Goal: Transaction & Acquisition: Purchase product/service

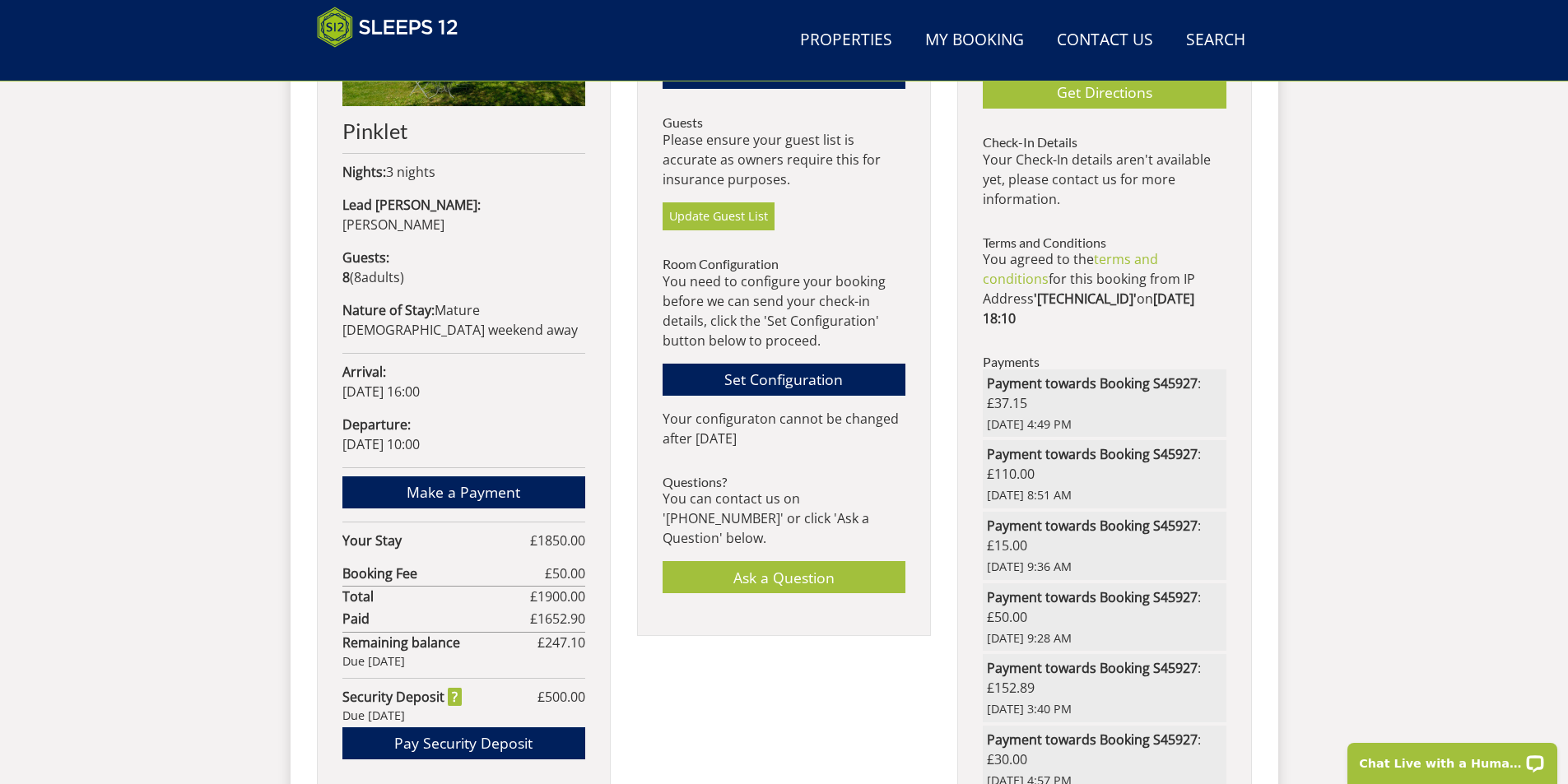
scroll to position [853, 0]
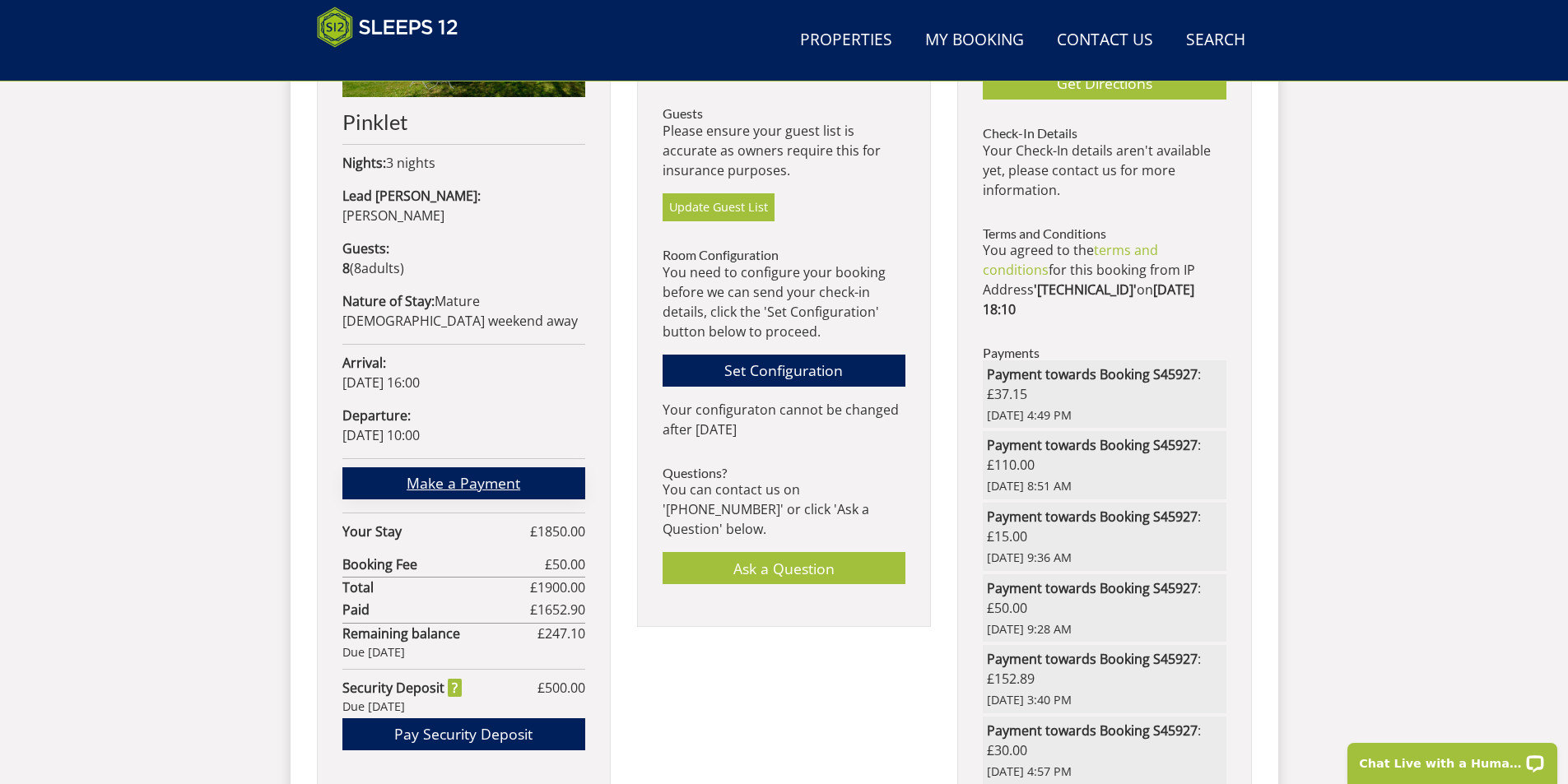
click at [509, 469] on link "Make a Payment" at bounding box center [463, 483] width 243 height 32
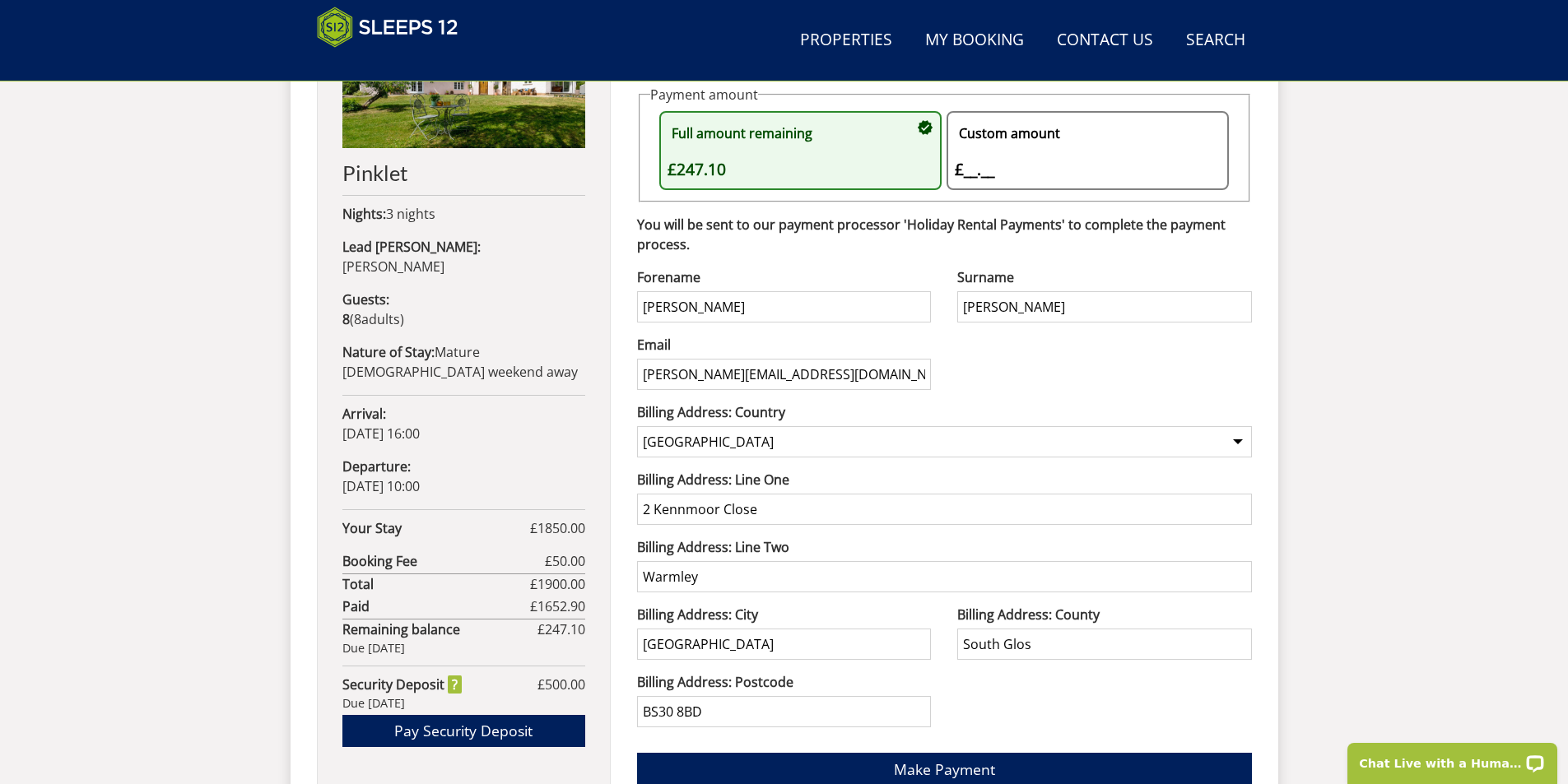
click at [980, 171] on div "Custom amount £__.__ £" at bounding box center [1079, 150] width 249 height 63
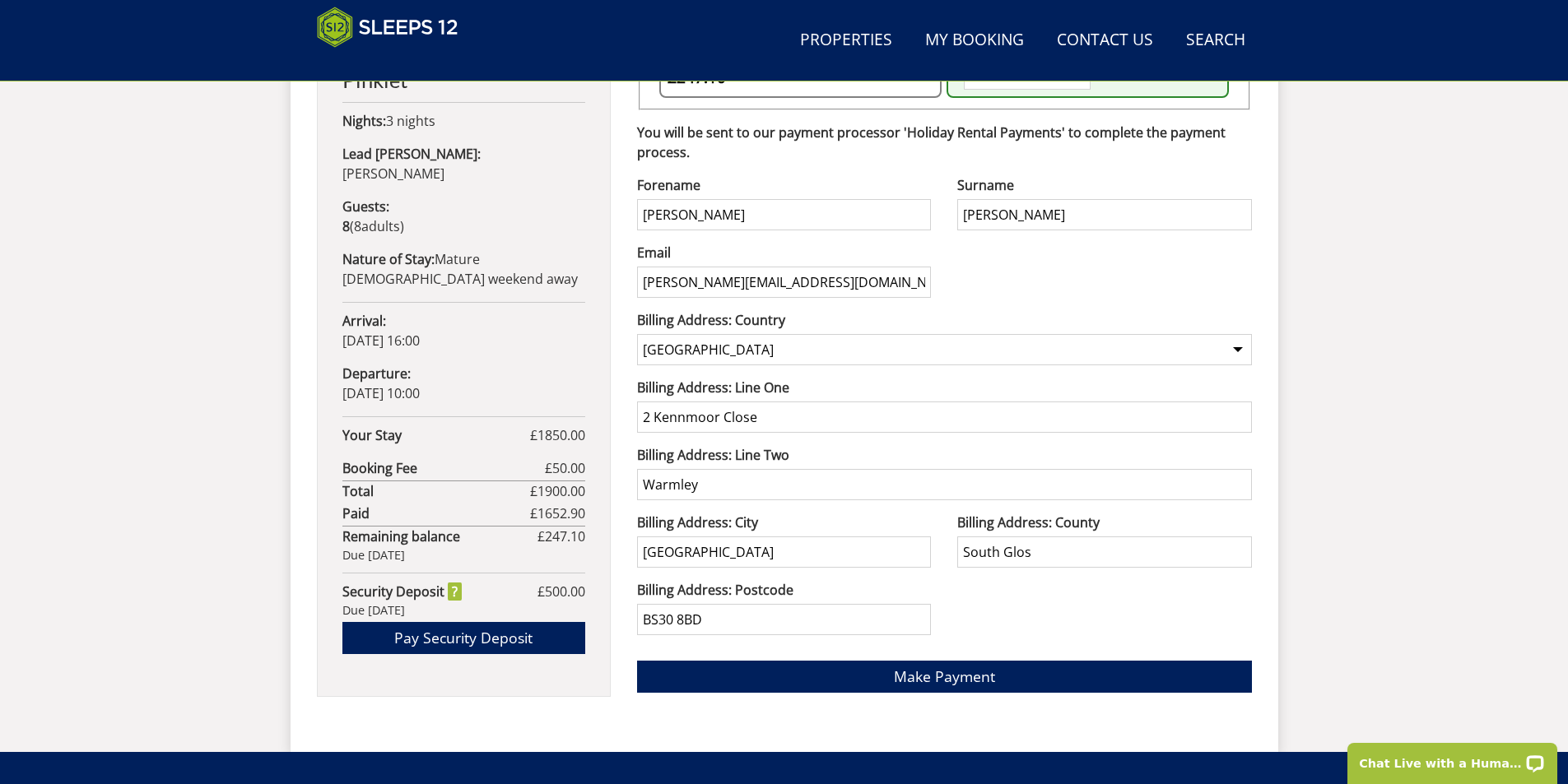
scroll to position [1213, 0]
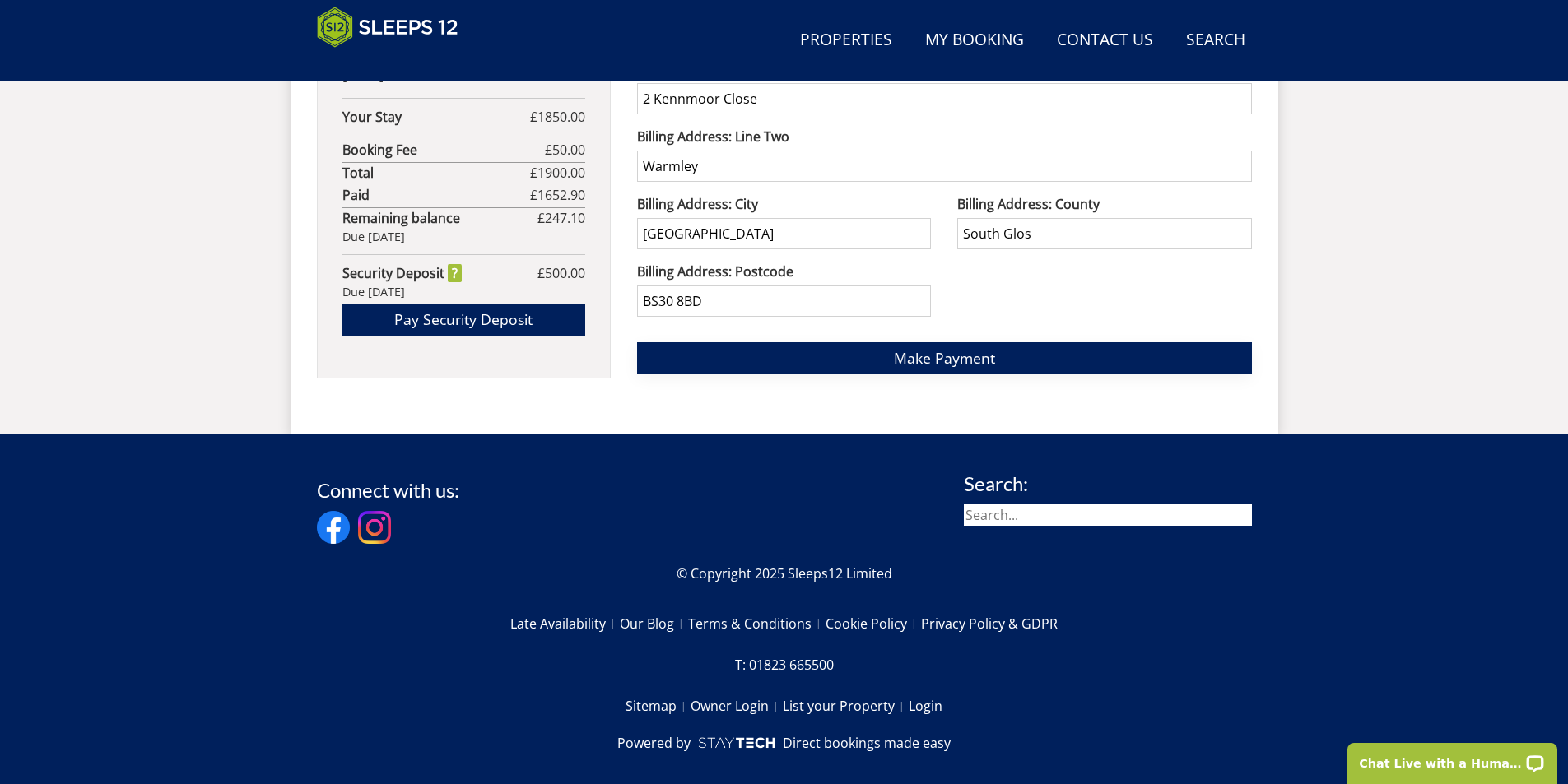
type input "37.89"
click at [951, 356] on span "Make Payment" at bounding box center [944, 358] width 101 height 20
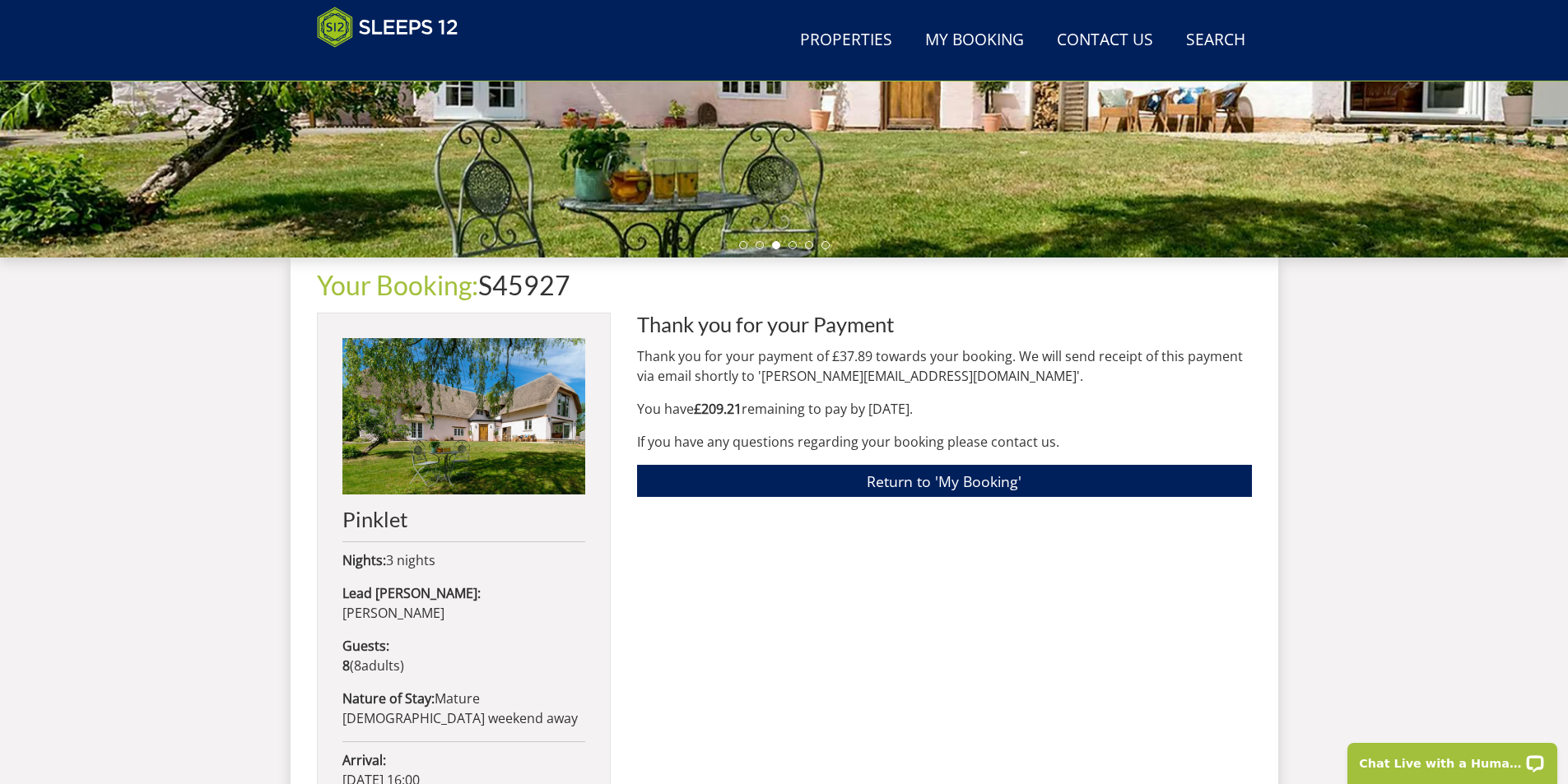
scroll to position [427, 0]
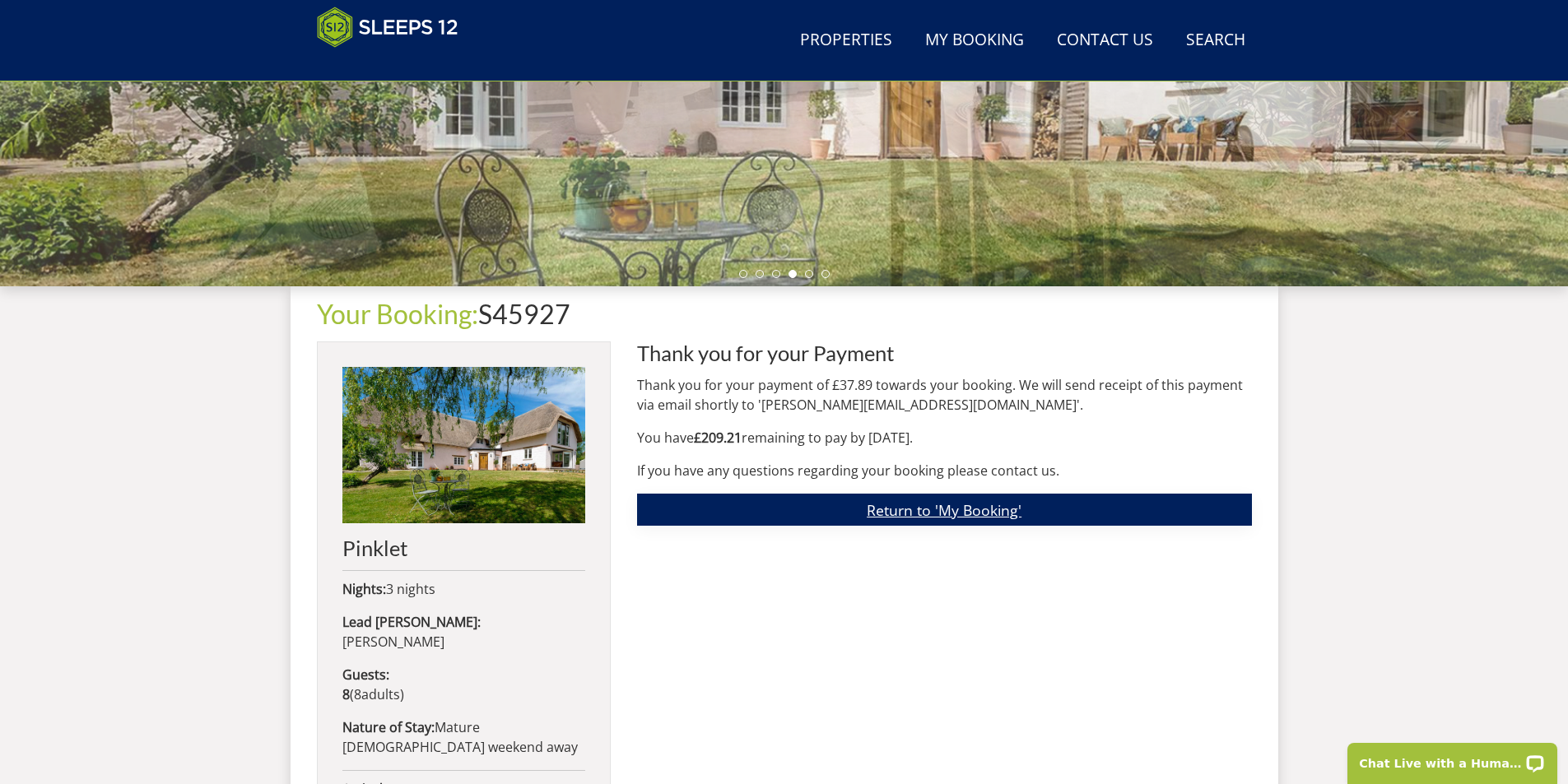
click at [928, 513] on link "Return to 'My Booking'" at bounding box center [944, 509] width 614 height 32
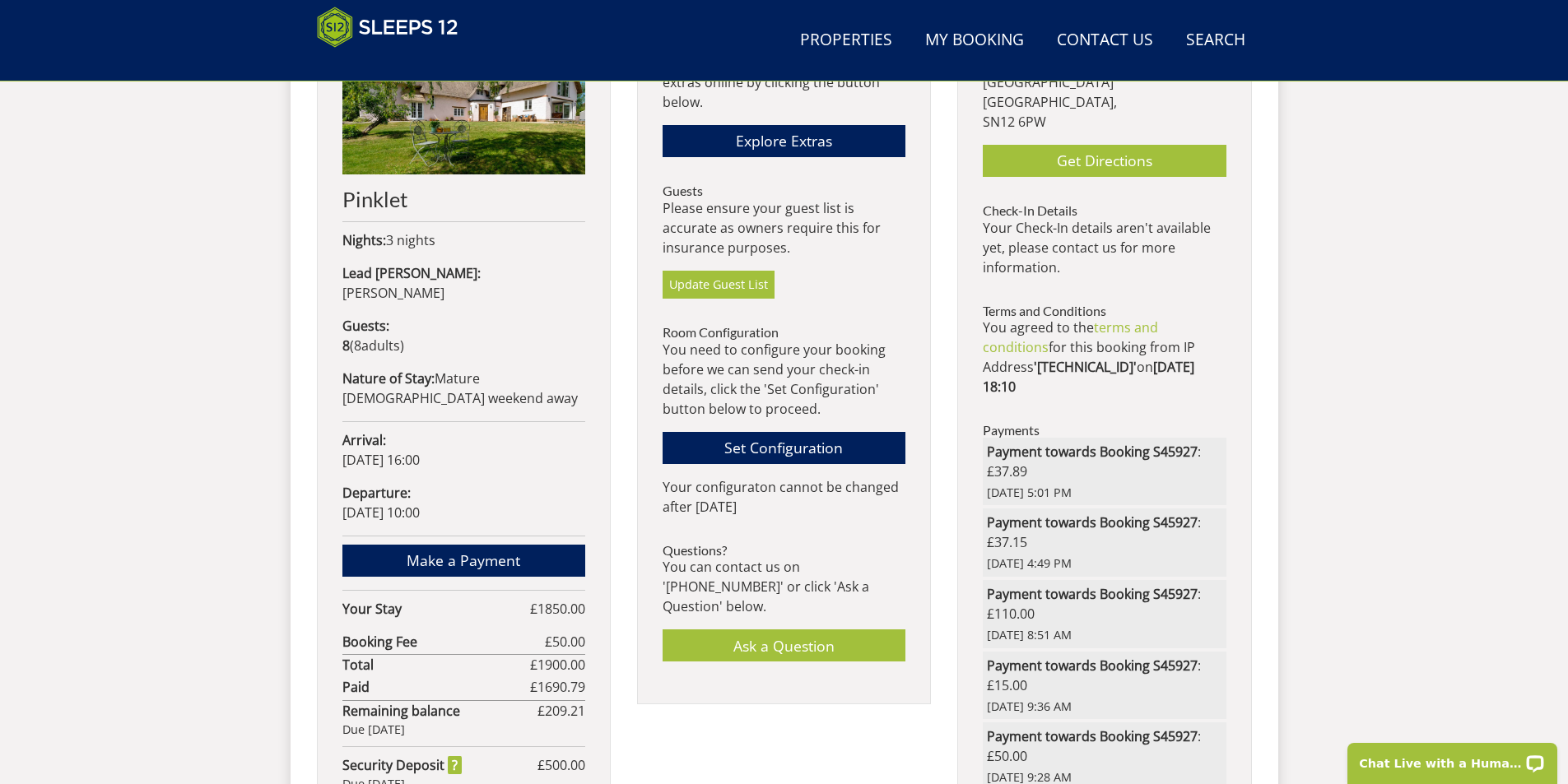
scroll to position [780, 0]
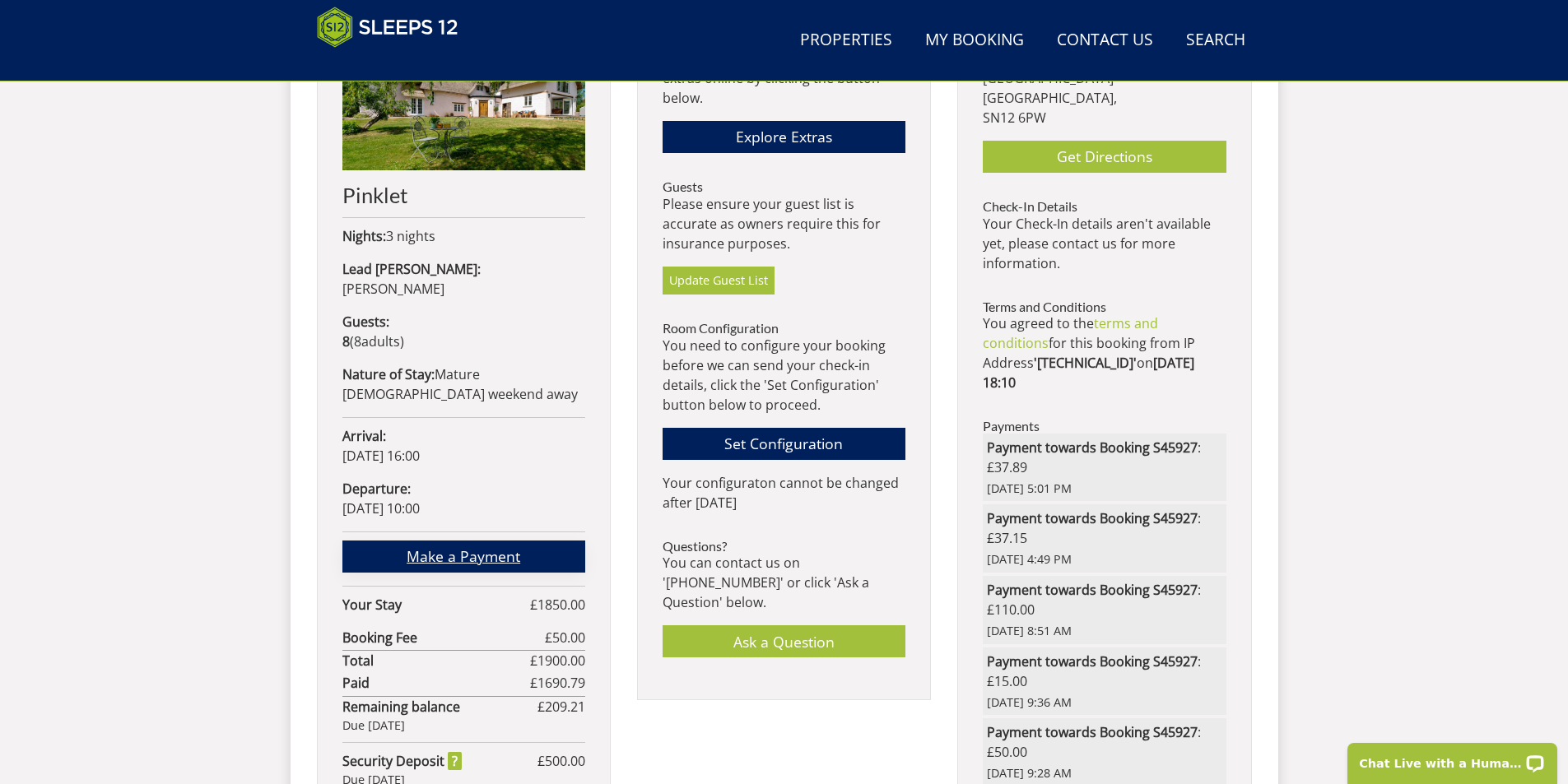
click at [496, 541] on link "Make a Payment" at bounding box center [463, 557] width 243 height 32
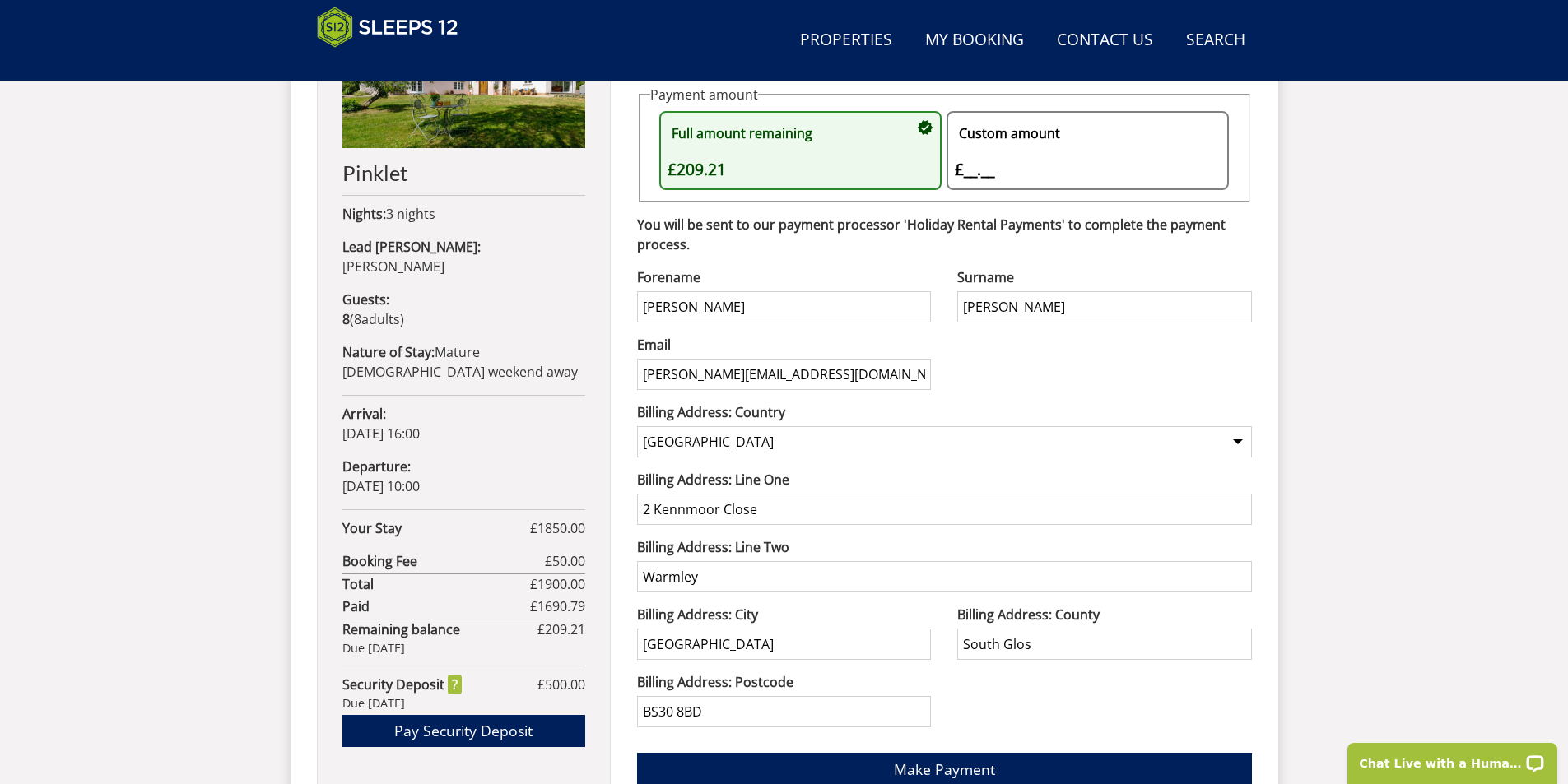
click at [964, 175] on div "Custom amount £__.__ £" at bounding box center [1079, 150] width 249 height 63
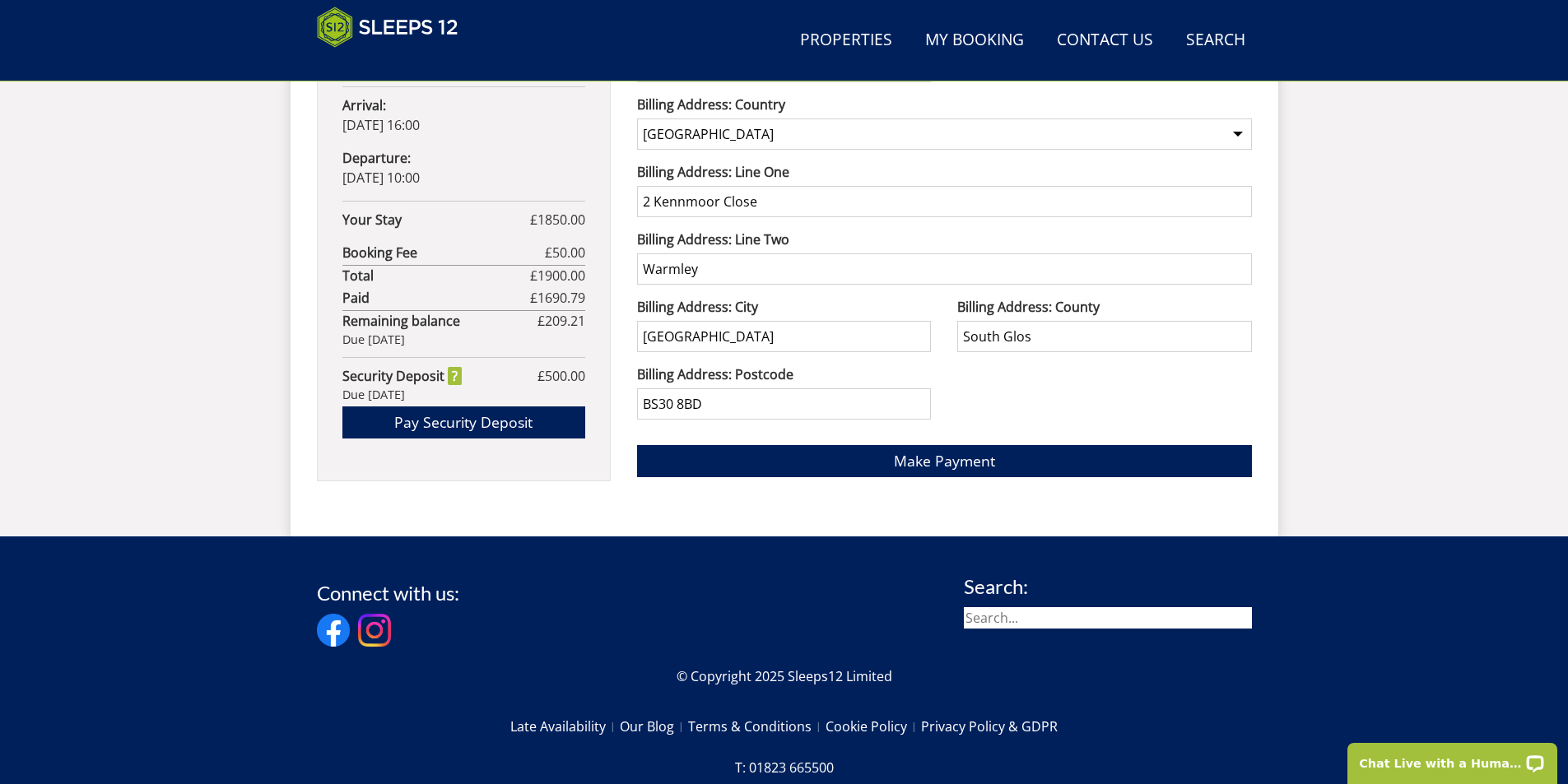
scroll to position [1131, 0]
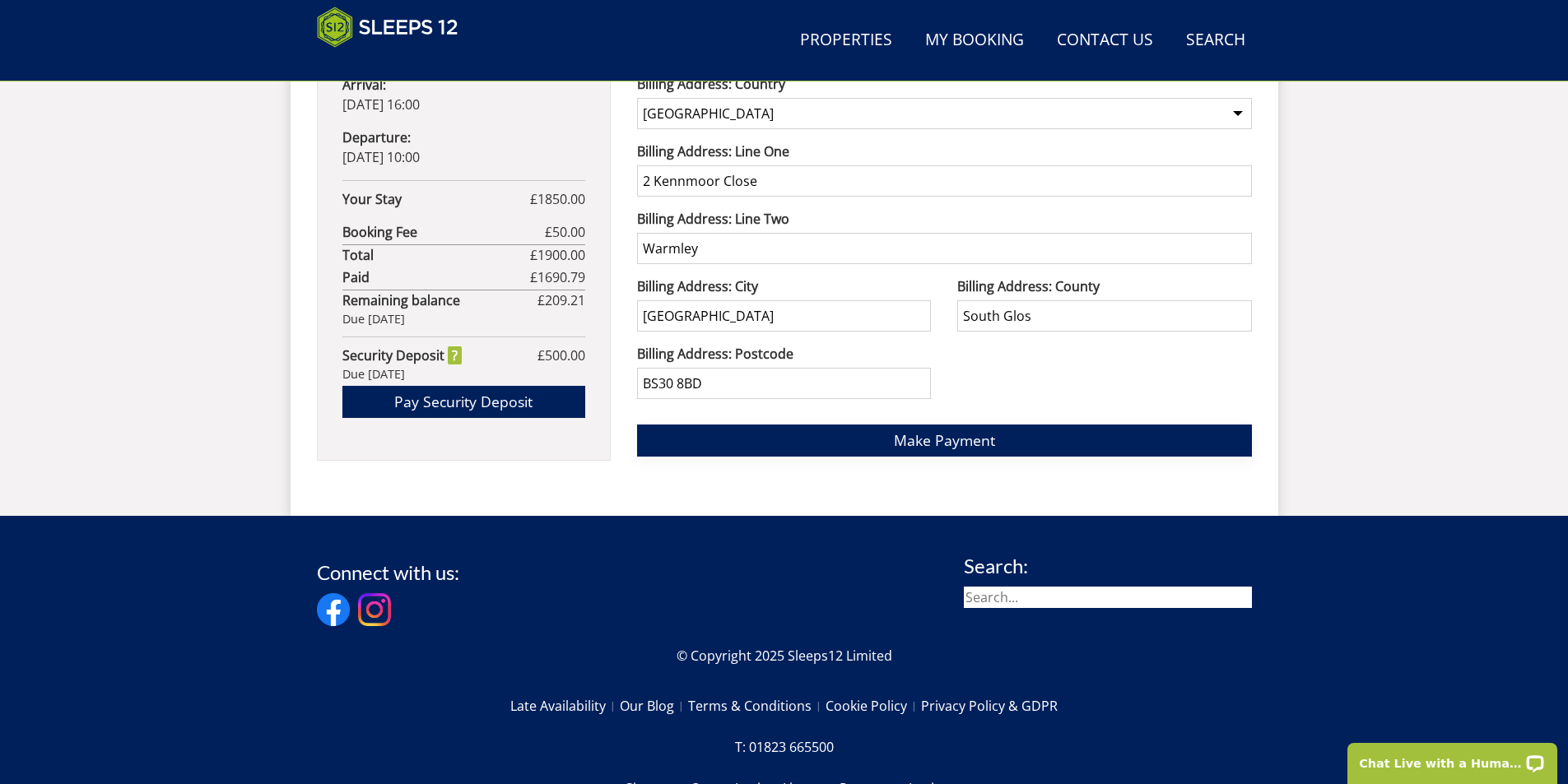
type input "20"
click at [929, 441] on span "Make Payment" at bounding box center [944, 440] width 101 height 20
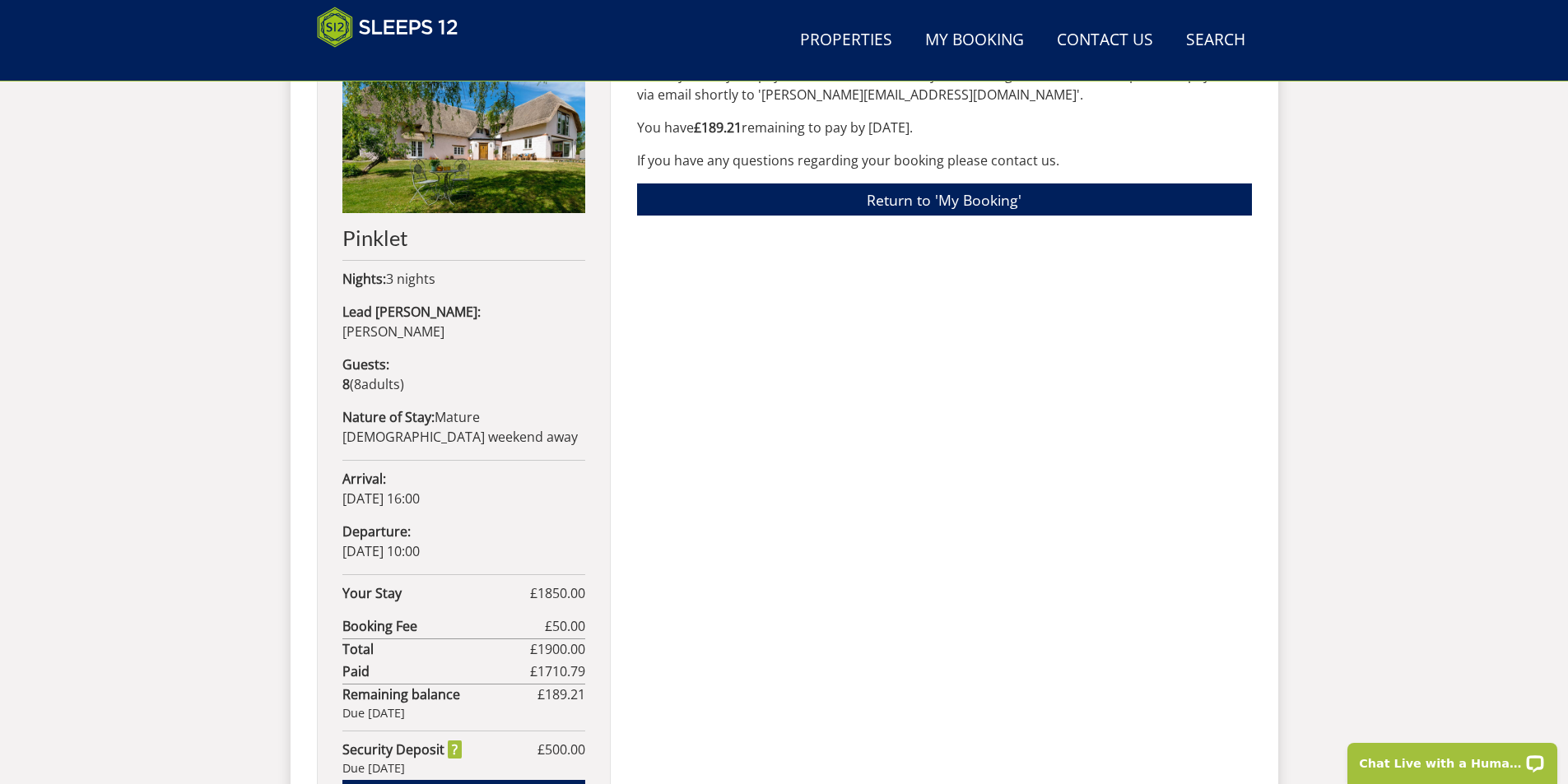
scroll to position [510, 0]
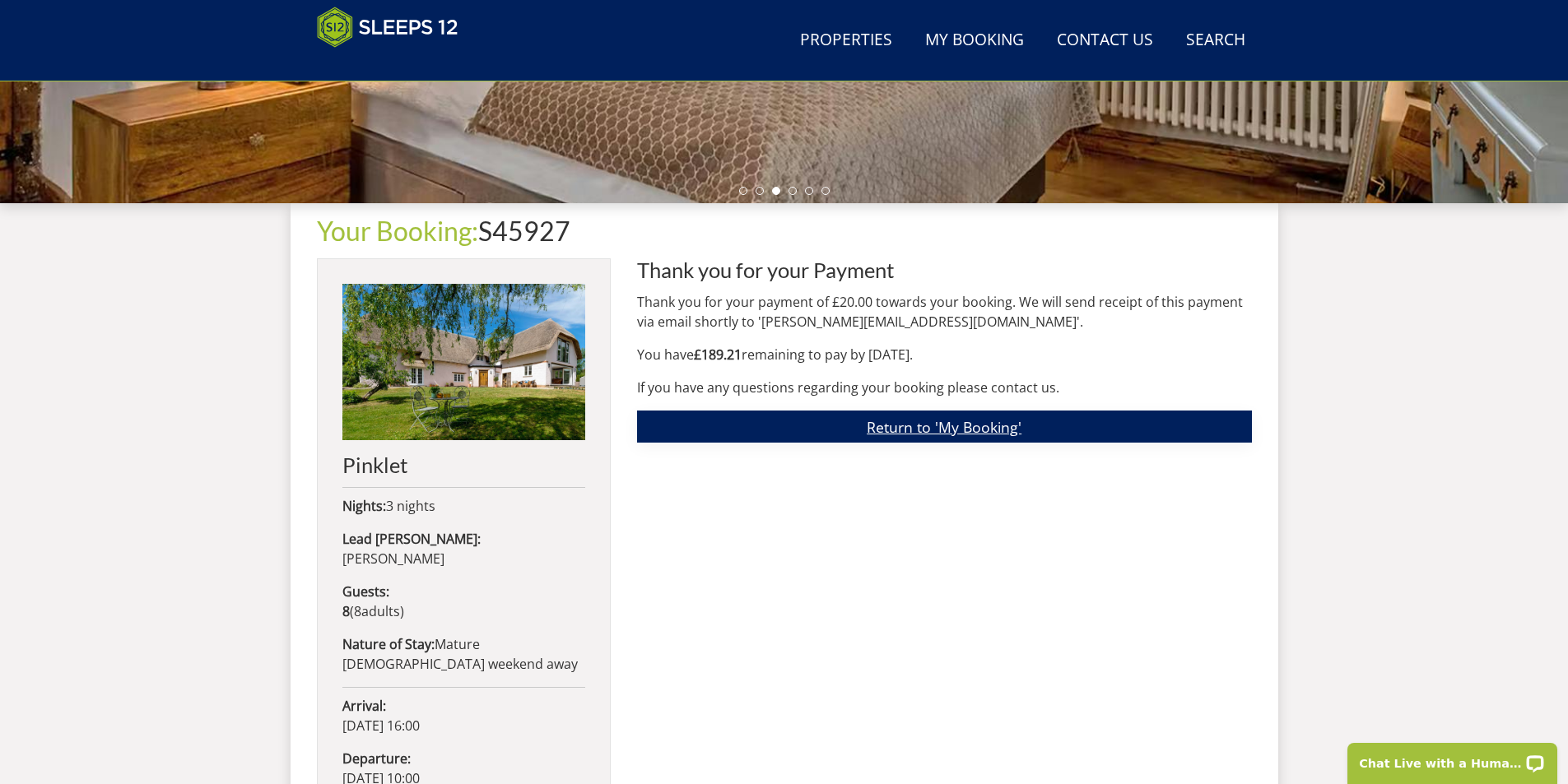
click at [895, 428] on link "Return to 'My Booking'" at bounding box center [944, 427] width 614 height 32
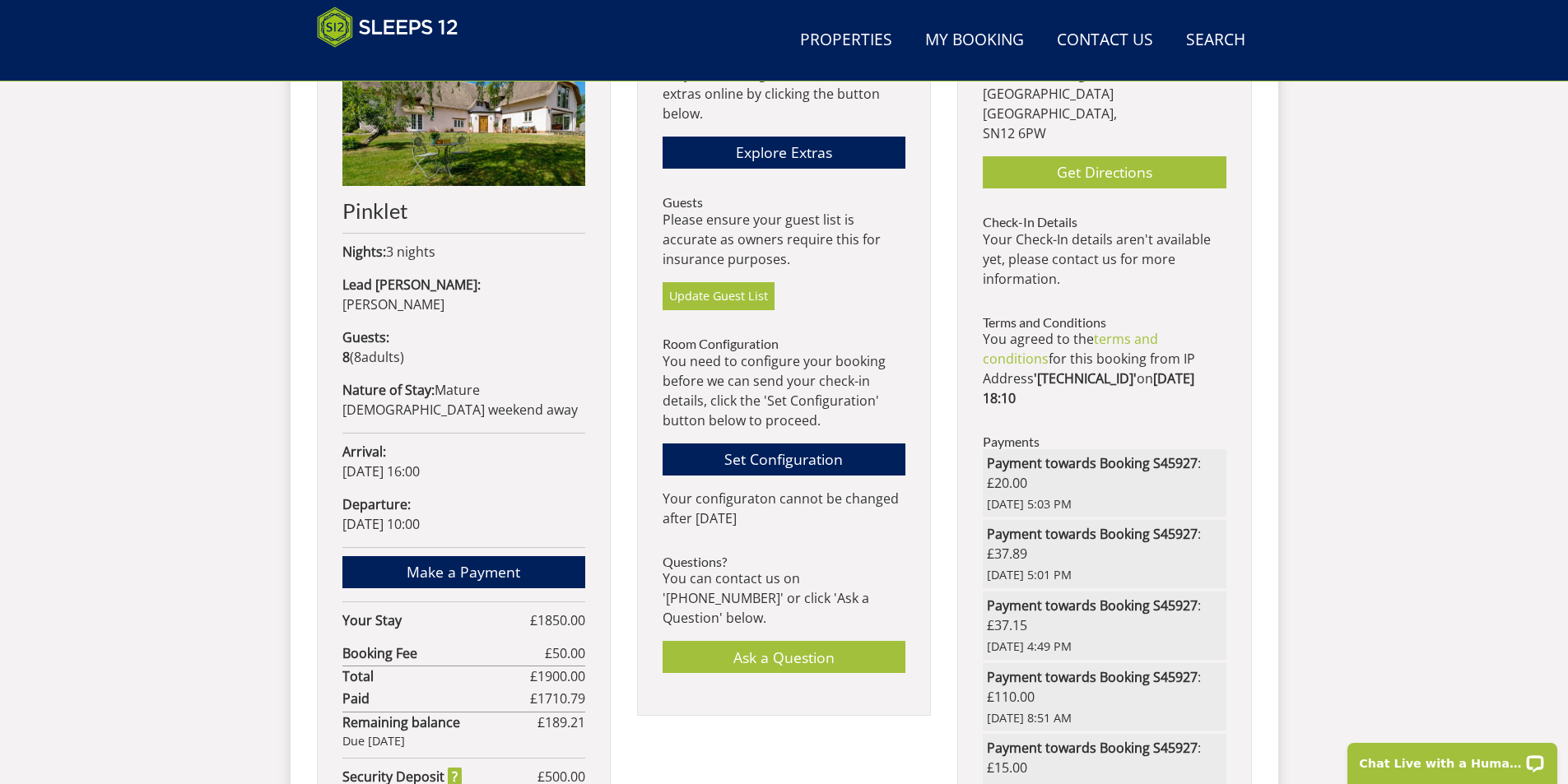
scroll to position [766, 0]
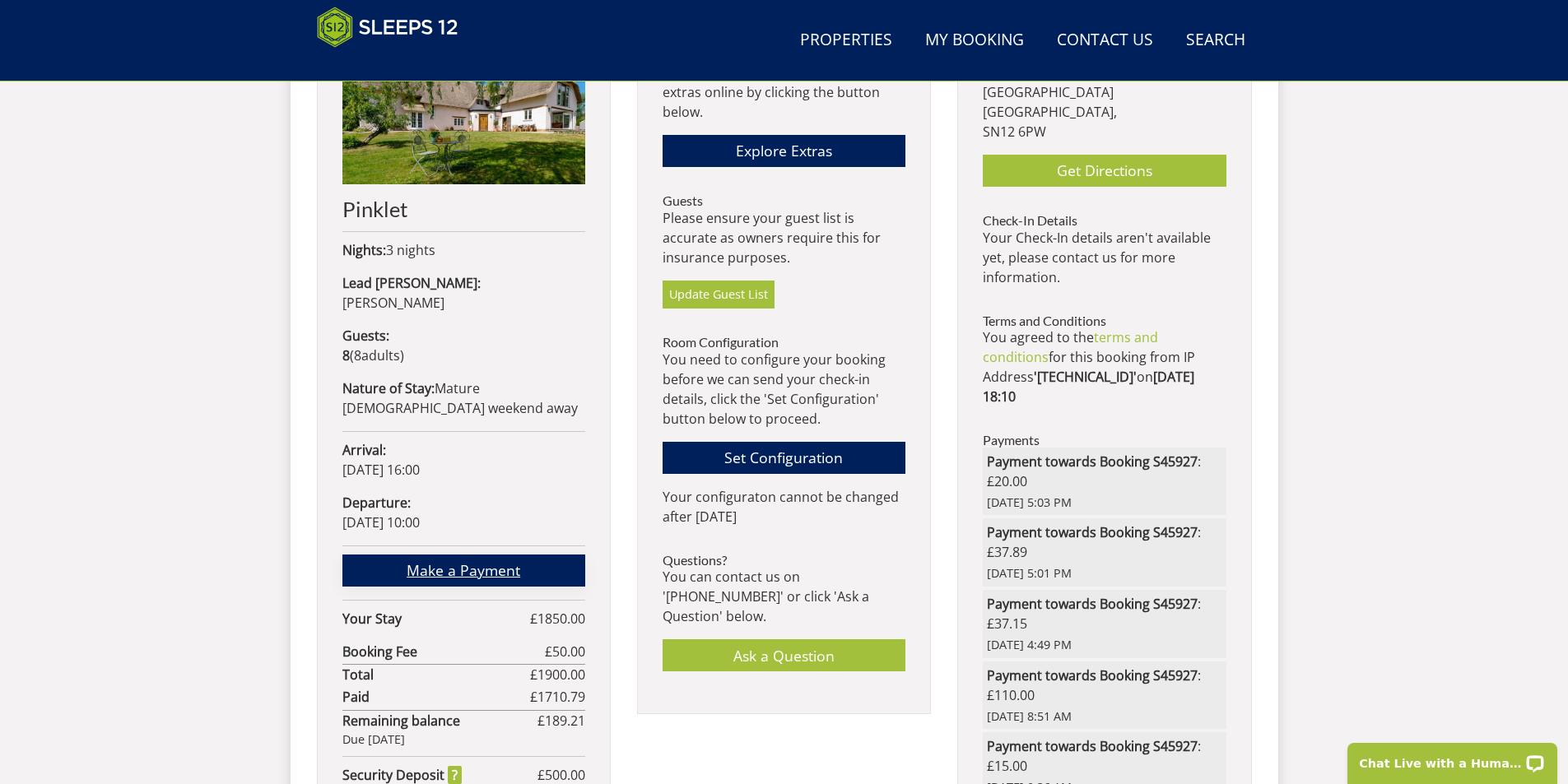
click at [516, 554] on link "Make a Payment" at bounding box center [463, 570] width 243 height 32
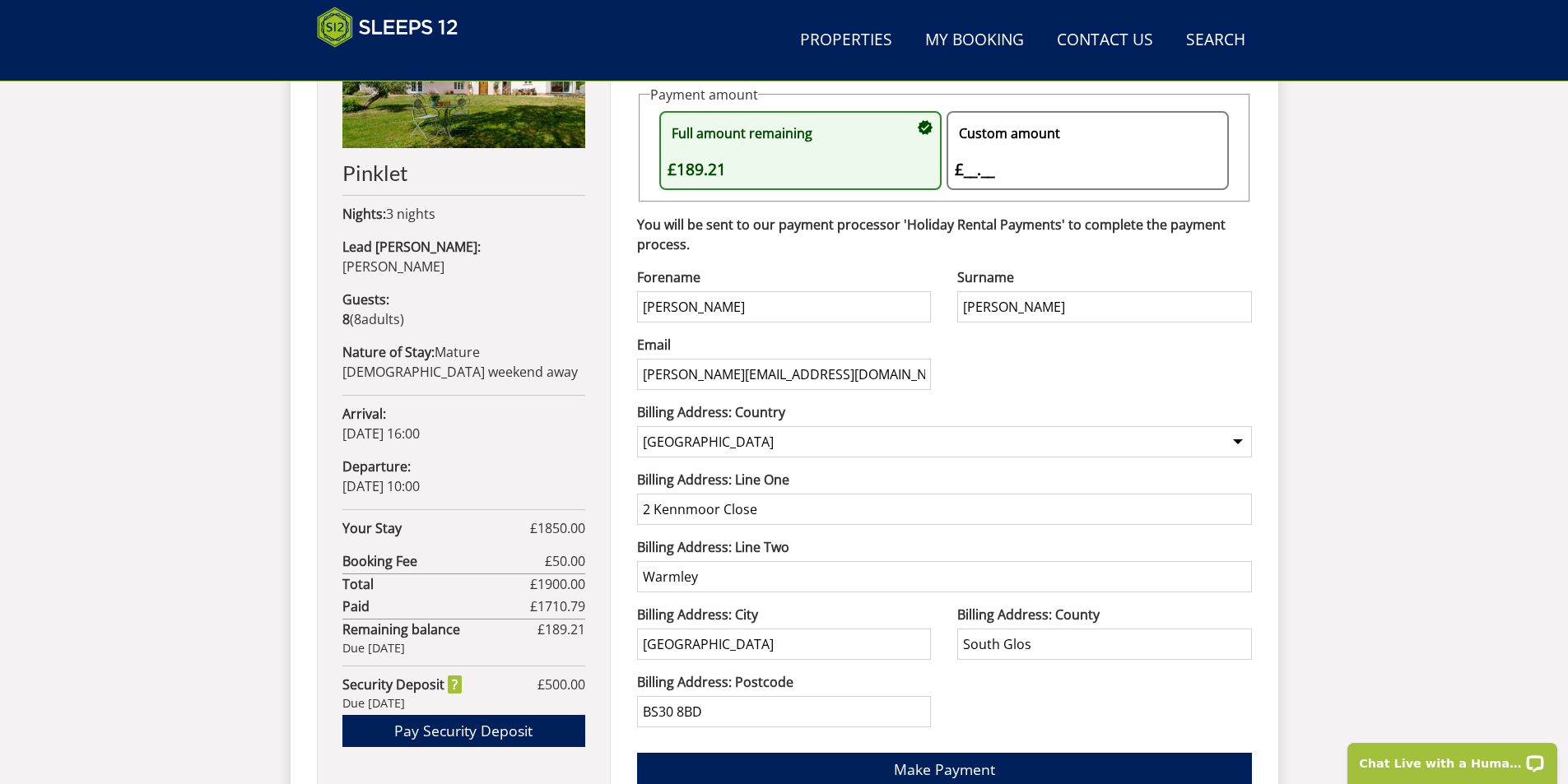
click at [969, 170] on div "Custom amount £__.__ £" at bounding box center [1079, 150] width 249 height 63
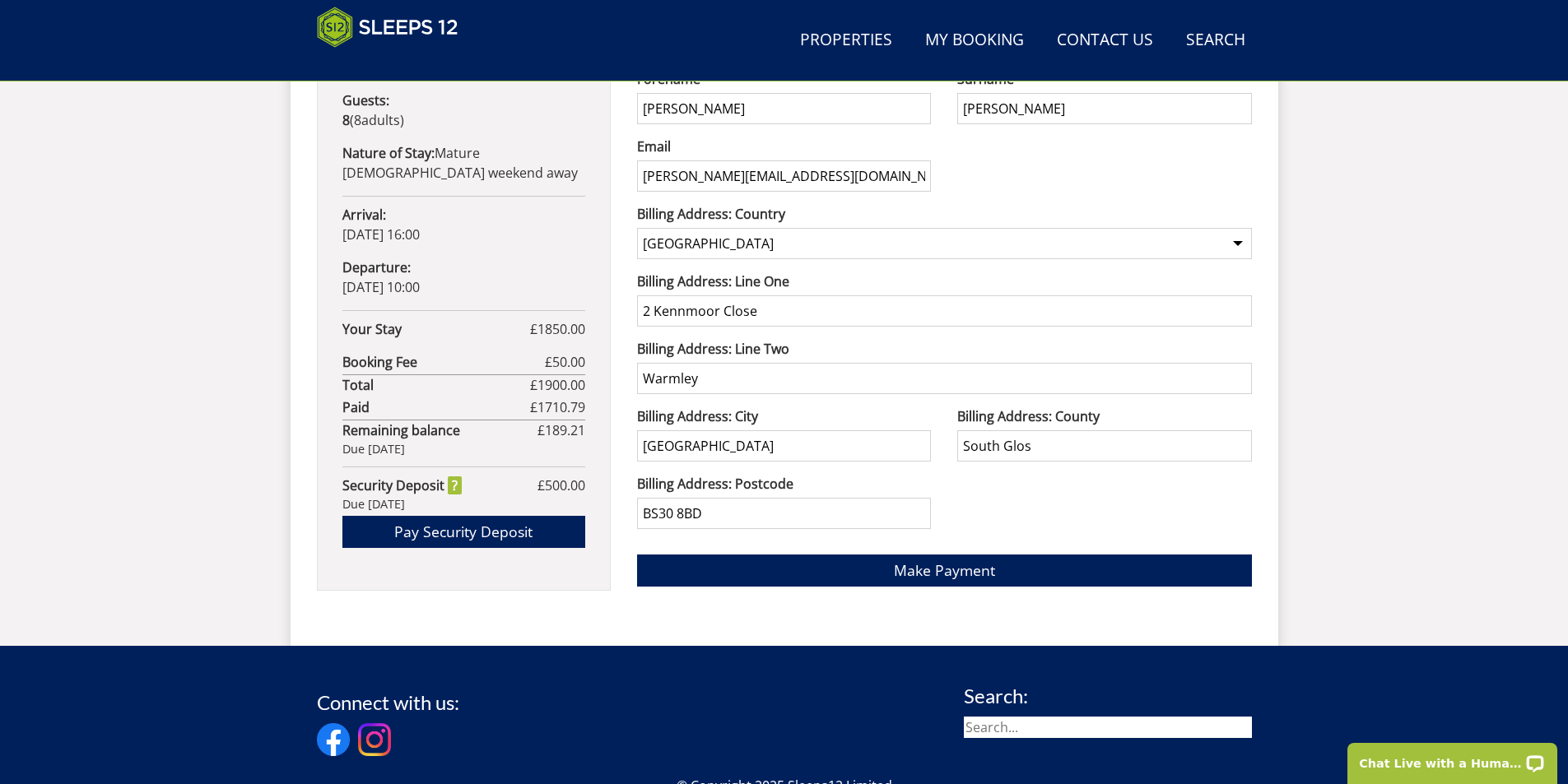
scroll to position [1049, 0]
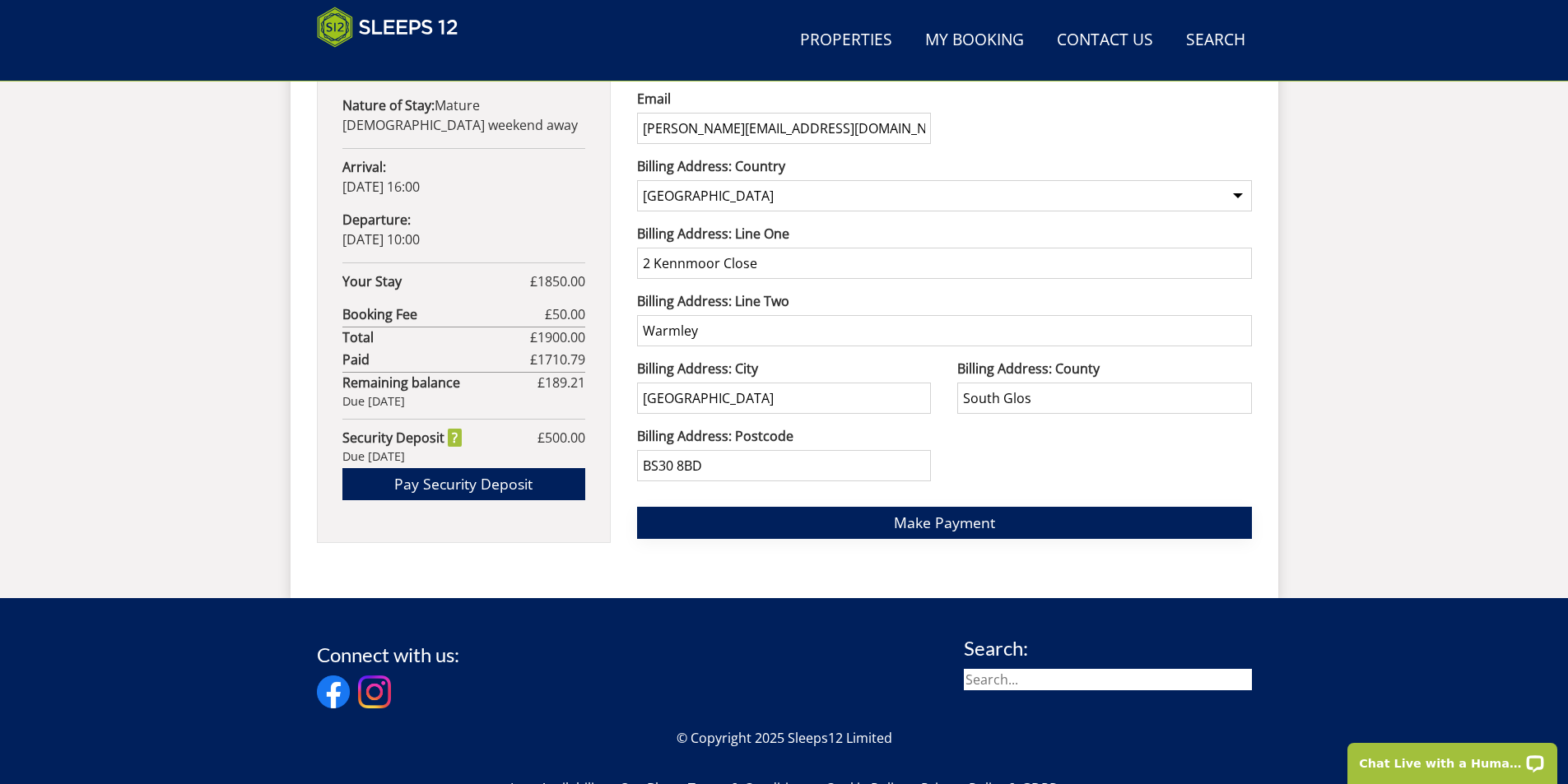
type input "94.07"
click at [915, 520] on span "Make Payment" at bounding box center [944, 523] width 101 height 20
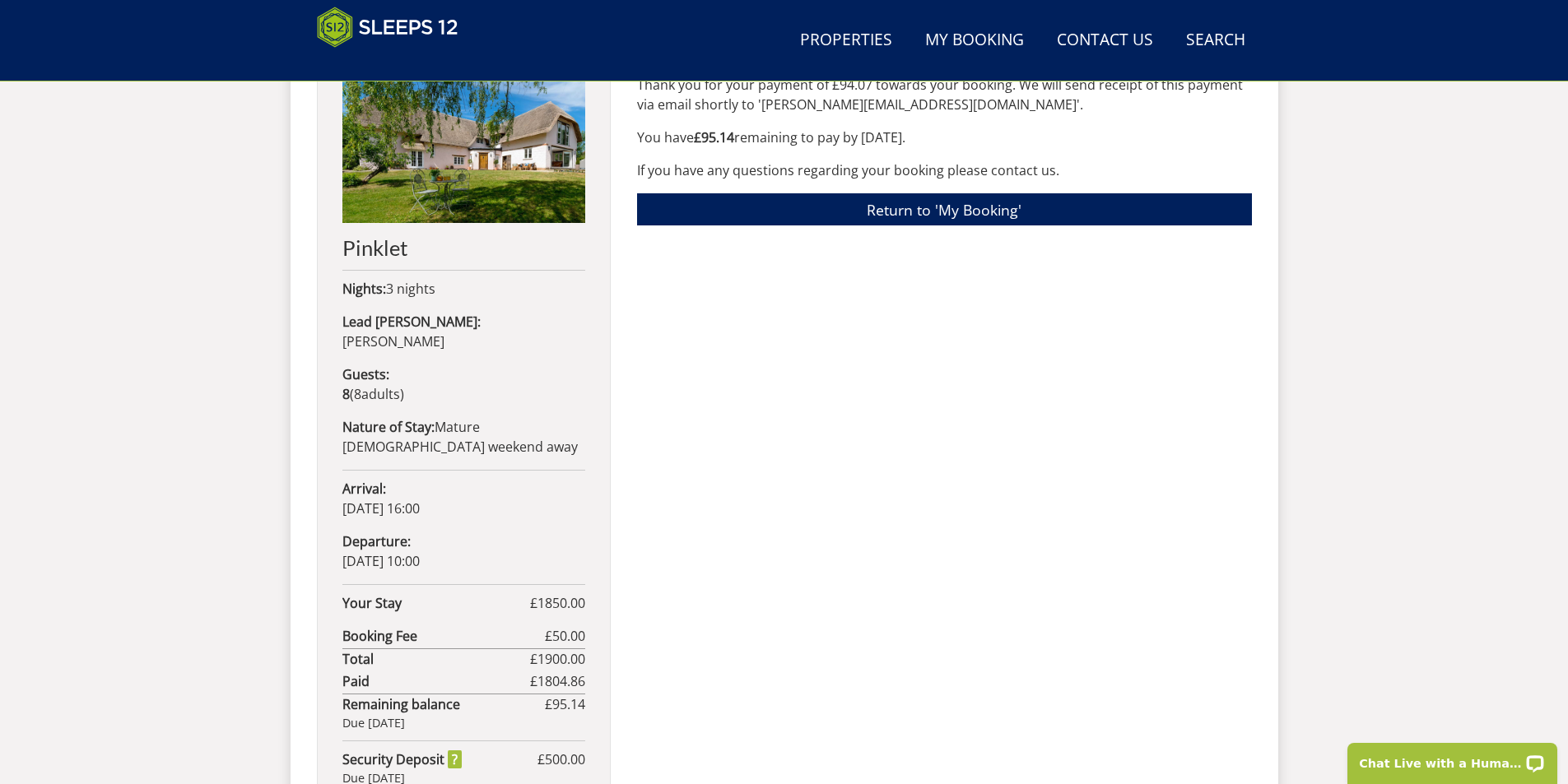
scroll to position [508, 0]
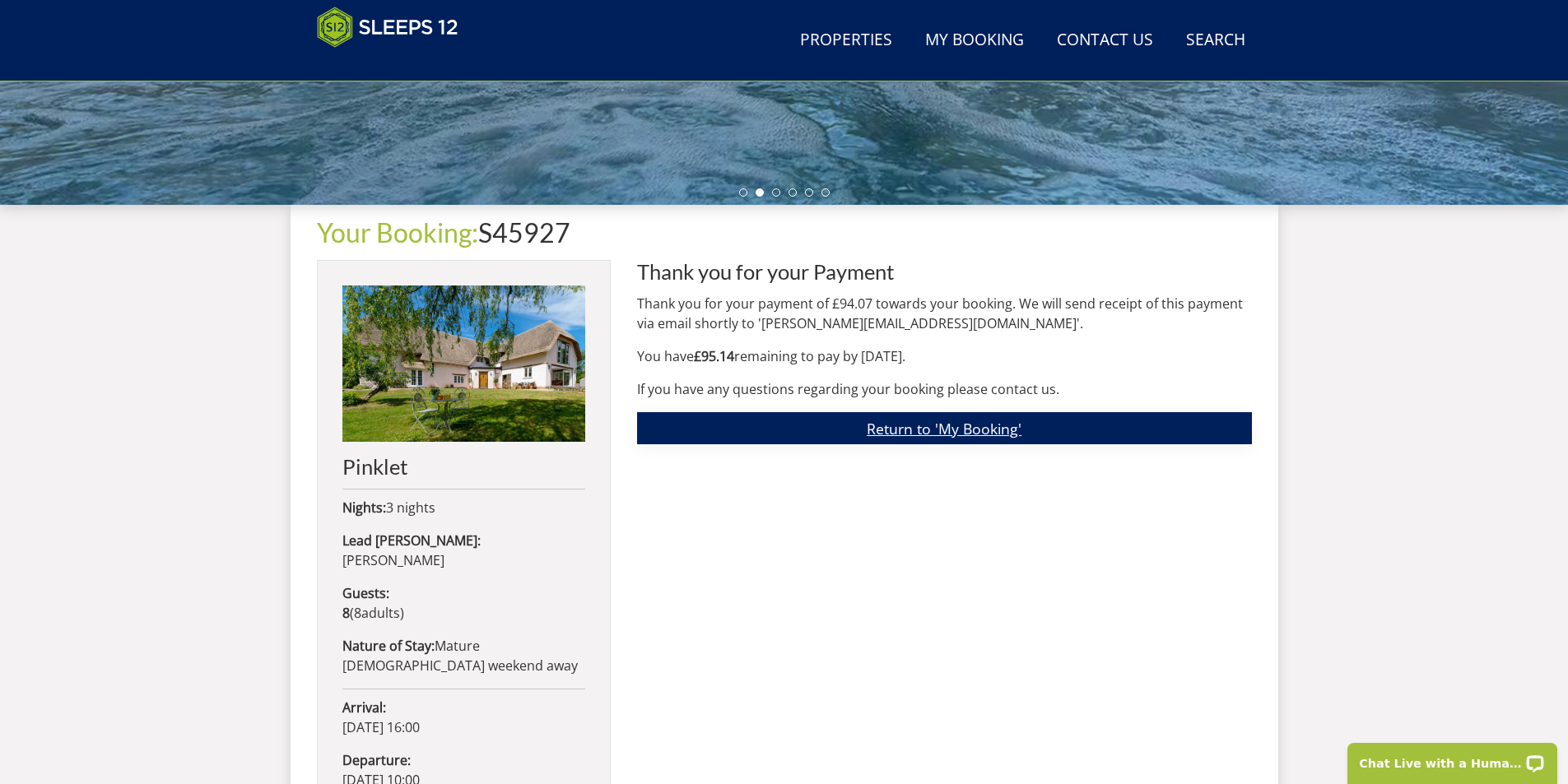
click at [981, 431] on link "Return to 'My Booking'" at bounding box center [944, 428] width 614 height 32
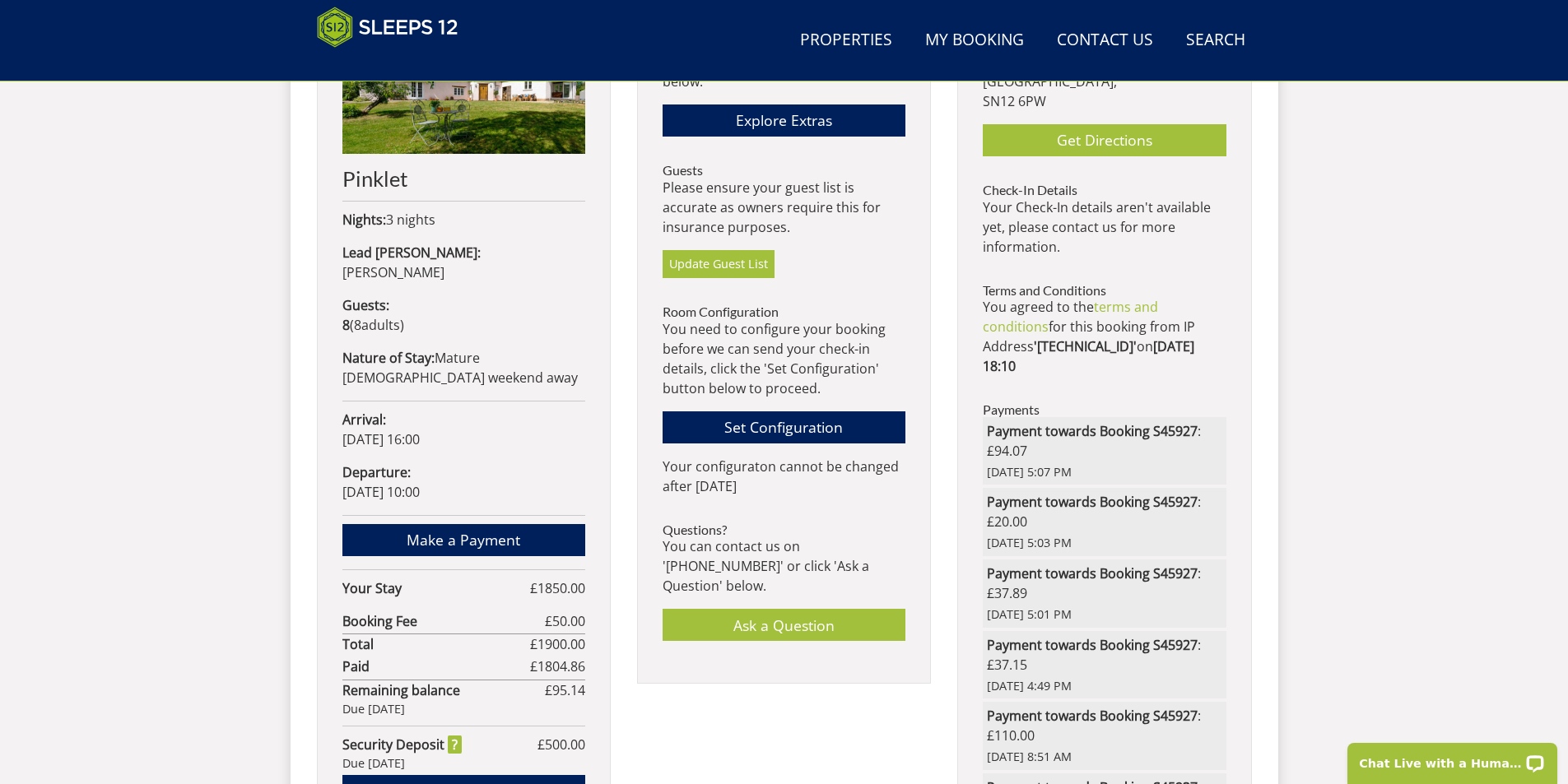
scroll to position [940, 0]
